Goal: Transaction & Acquisition: Purchase product/service

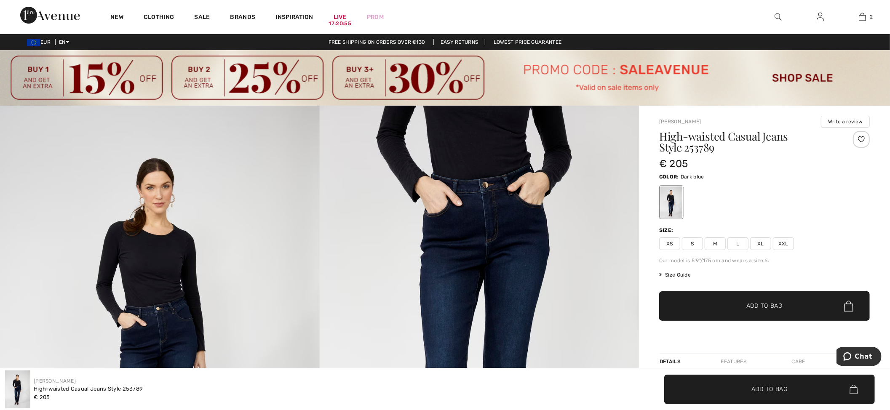
click at [457, 326] on img at bounding box center [480, 345] width 320 height 479
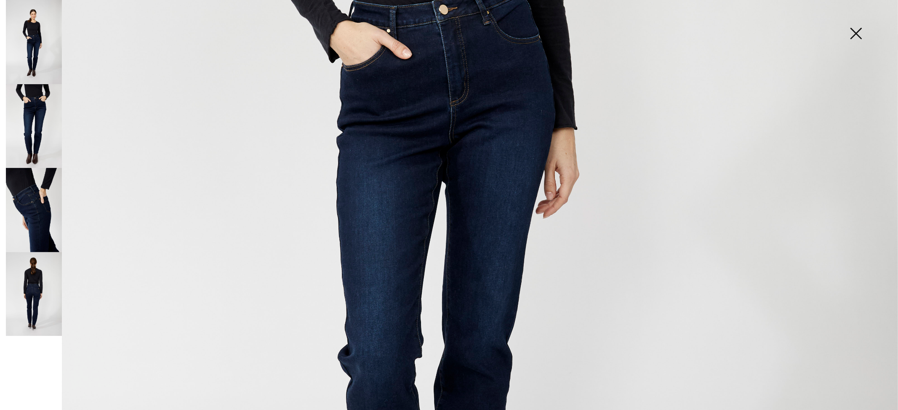
scroll to position [842, 0]
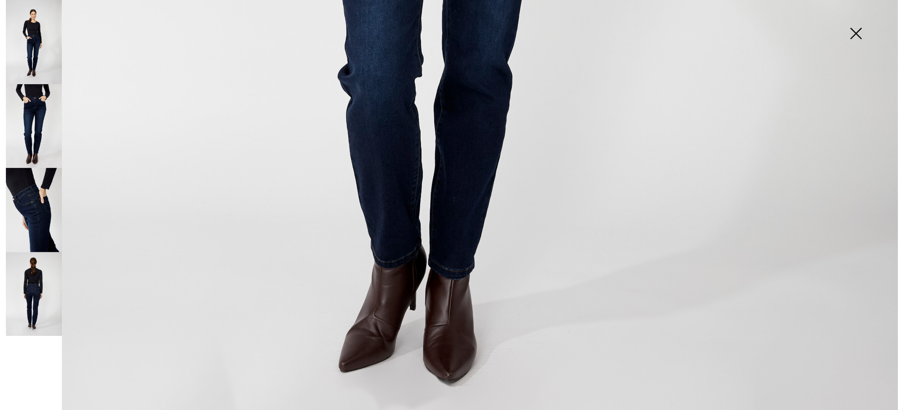
click at [35, 299] on img at bounding box center [34, 294] width 56 height 84
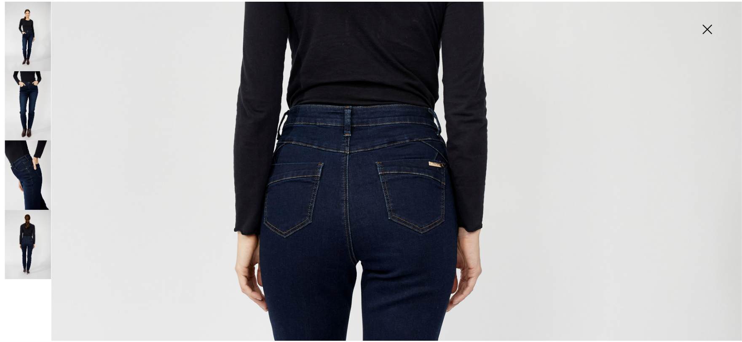
scroll to position [280, 0]
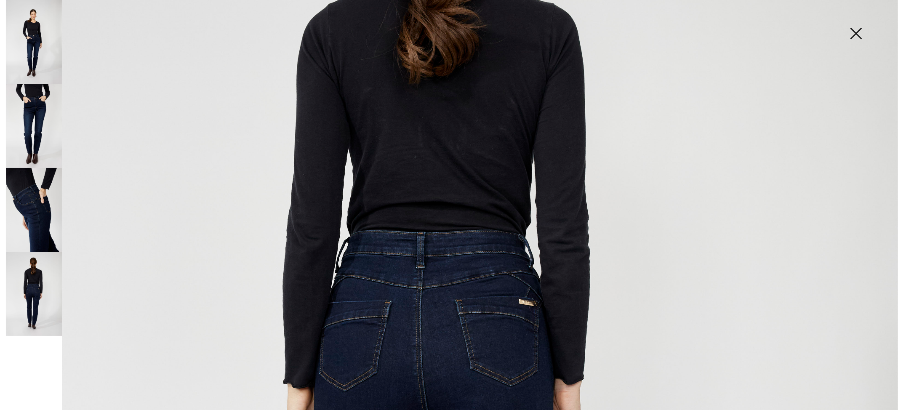
click at [499, 363] on img at bounding box center [449, 394] width 898 height 1348
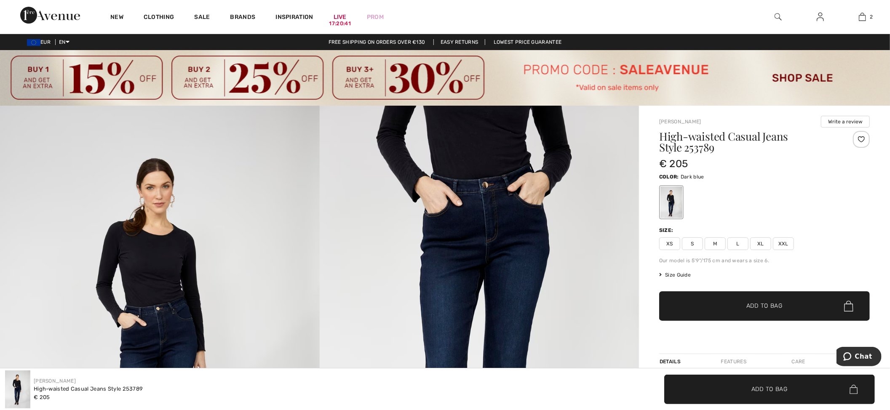
click at [684, 133] on h1 "High-waisted Casual Jeans Style 253789" at bounding box center [747, 142] width 176 height 22
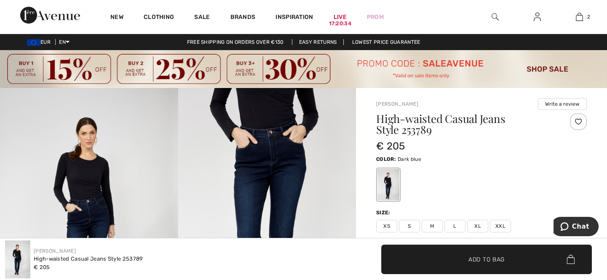
scroll to position [281, 0]
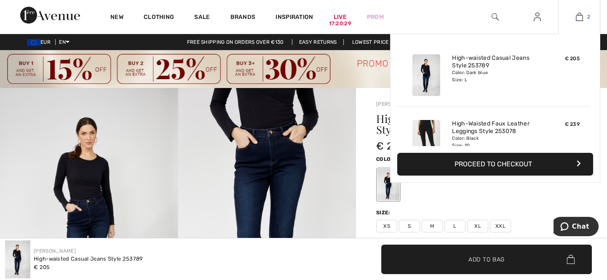
click at [577, 21] on img at bounding box center [579, 17] width 7 height 10
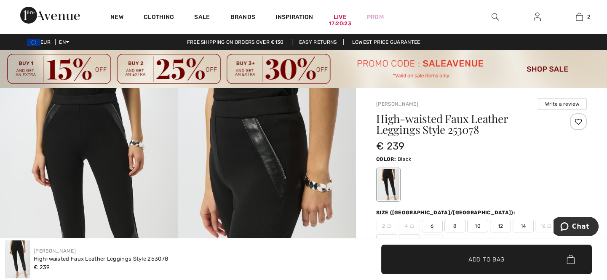
click at [274, 227] on img at bounding box center [267, 221] width 178 height 267
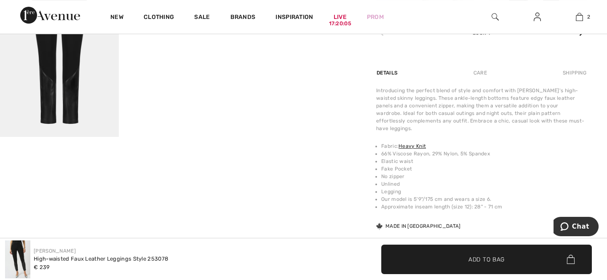
scroll to position [383, 0]
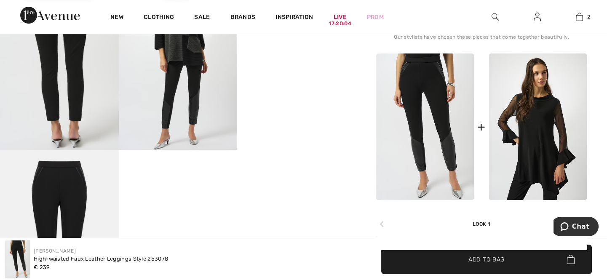
click at [75, 210] on img at bounding box center [59, 239] width 119 height 178
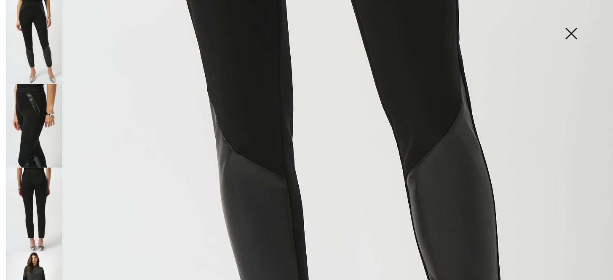
scroll to position [0, 0]
